Goal: Task Accomplishment & Management: Use online tool/utility

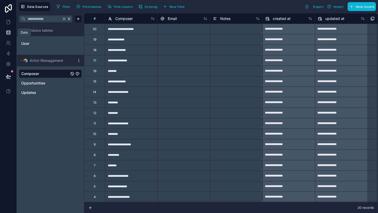
click at [9, 33] on icon at bounding box center [8, 32] width 5 height 5
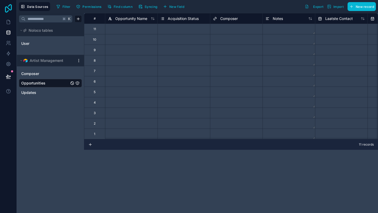
click at [7, 10] on icon at bounding box center [8, 8] width 10 height 8
click at [42, 8] on span "Data Sources" at bounding box center [37, 7] width 21 height 4
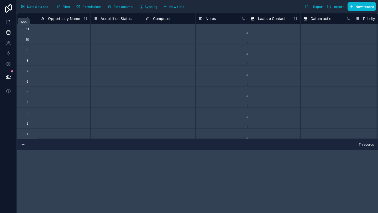
click at [7, 22] on icon at bounding box center [8, 22] width 3 height 4
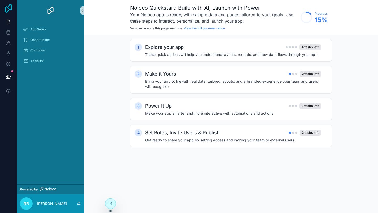
click at [7, 8] on icon at bounding box center [8, 8] width 10 height 8
click at [49, 203] on p "[PERSON_NAME]" at bounding box center [52, 203] width 30 height 5
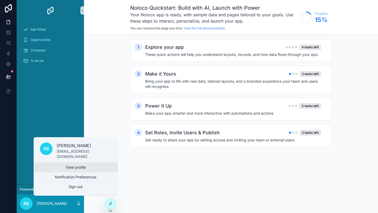
click at [77, 167] on link "View profile" at bounding box center [76, 167] width 84 height 9
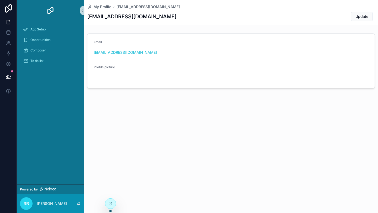
click at [52, 10] on img "scrollable content" at bounding box center [50, 10] width 8 height 8
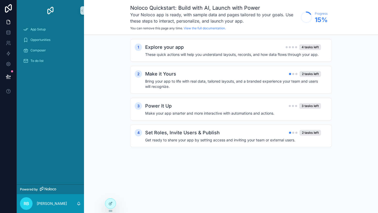
click at [52, 10] on img "scrollable content" at bounding box center [50, 10] width 8 height 8
click at [9, 6] on icon at bounding box center [8, 8] width 7 height 8
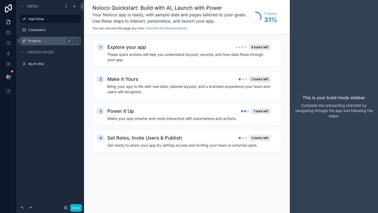
click at [35, 41] on label "Projects" at bounding box center [49, 41] width 42 height 4
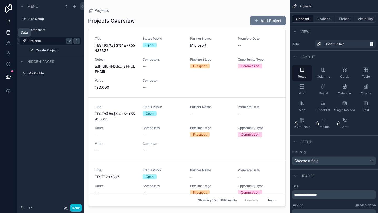
click at [7, 31] on icon at bounding box center [8, 32] width 5 height 5
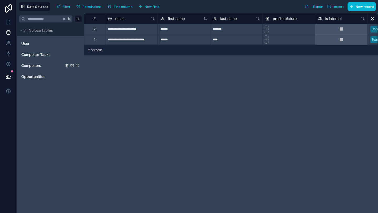
click at [32, 66] on span "Composers" at bounding box center [31, 65] width 20 height 5
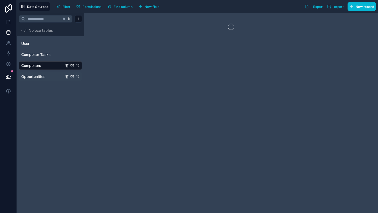
click at [36, 77] on span "Opportunities" at bounding box center [33, 76] width 24 height 5
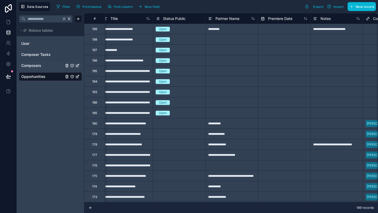
scroll to position [0, 120]
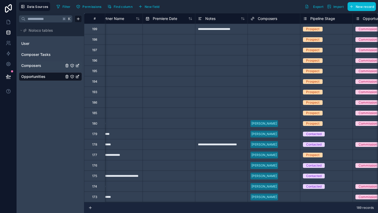
click at [258, 27] on div "Select a Composers" at bounding box center [274, 28] width 52 height 7
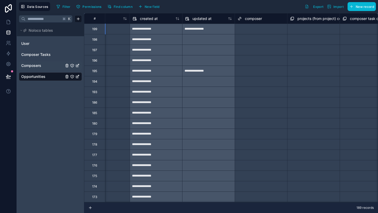
scroll to position [0, 501]
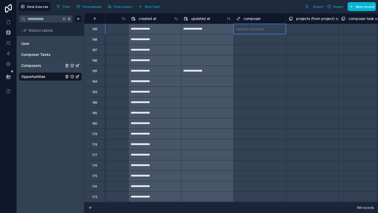
click at [255, 32] on div "Select a composer" at bounding box center [260, 28] width 52 height 7
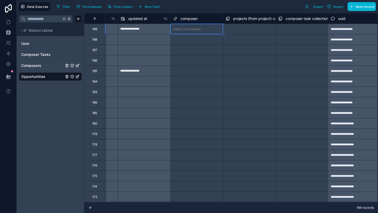
scroll to position [0, 440]
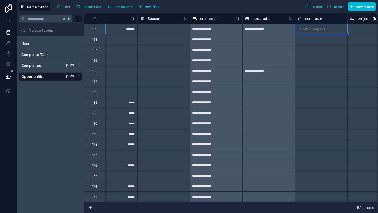
click at [44, 65] on link "Composers" at bounding box center [42, 65] width 43 height 5
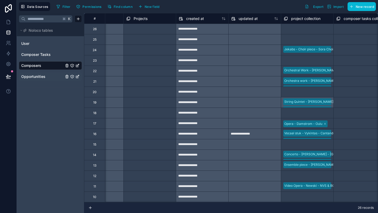
scroll to position [0, 252]
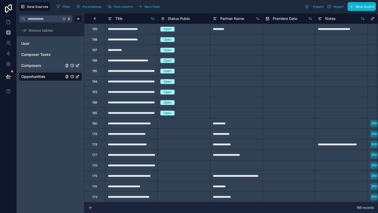
click at [55, 77] on link "Opportunities" at bounding box center [42, 76] width 43 height 5
click at [29, 66] on span "Composers" at bounding box center [31, 65] width 20 height 5
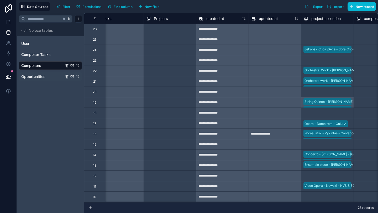
scroll to position [0, 252]
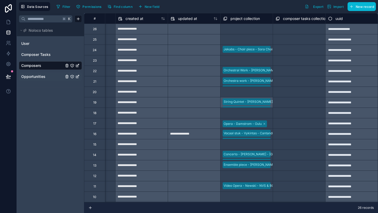
click at [339, 30] on div "**********" at bounding box center [351, 29] width 52 height 10
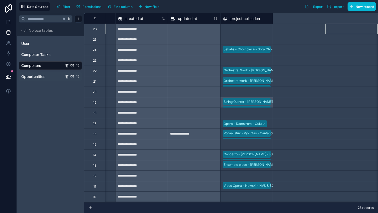
scroll to position [0, 0]
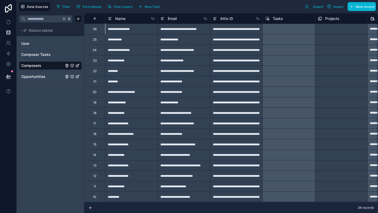
click at [35, 78] on span "Opportunities" at bounding box center [33, 76] width 24 height 5
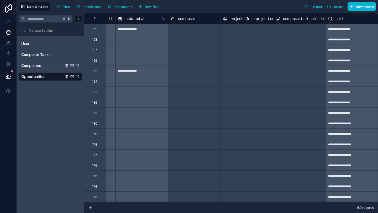
scroll to position [1, 567]
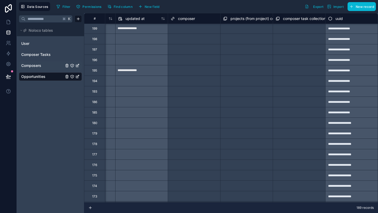
click at [339, 29] on div "**********" at bounding box center [351, 28] width 52 height 10
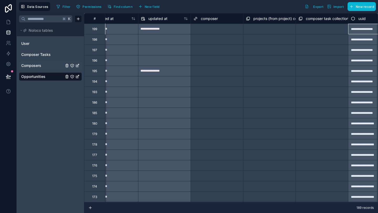
scroll to position [0, 567]
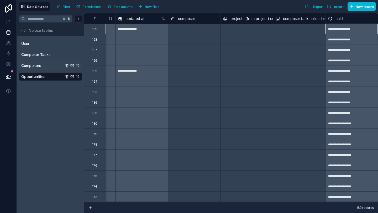
click at [49, 66] on link "Composers" at bounding box center [42, 65] width 43 height 5
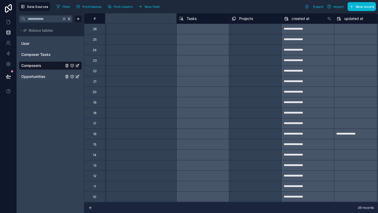
scroll to position [0, 252]
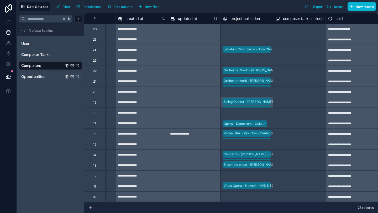
click at [337, 30] on div "**********" at bounding box center [351, 29] width 52 height 10
click at [339, 30] on div "**********" at bounding box center [351, 29] width 52 height 10
click at [353, 28] on div "**********" at bounding box center [351, 29] width 52 height 10
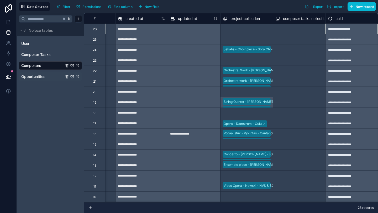
click at [353, 28] on div "**********" at bounding box center [351, 29] width 52 height 10
click at [367, 30] on div "**********" at bounding box center [351, 29] width 52 height 10
click at [367, 34] on div "Copy" at bounding box center [371, 34] width 20 height 6
